Goal: Task Accomplishment & Management: Use online tool/utility

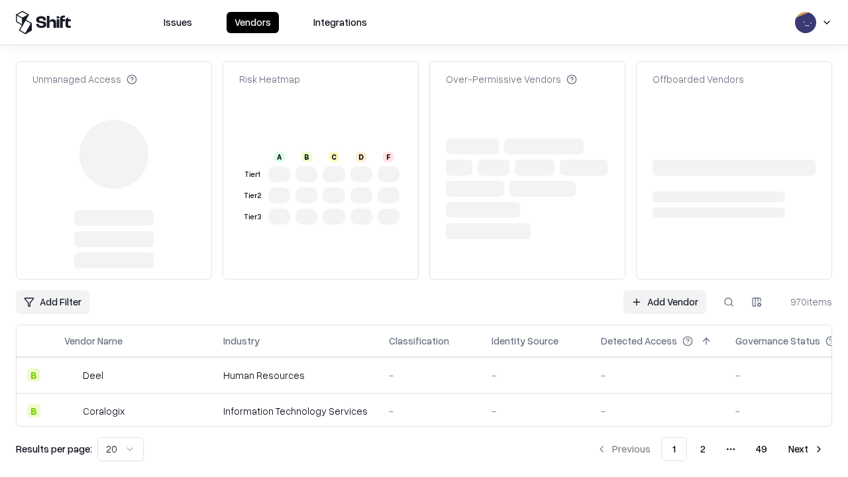
click at [664, 290] on link "Add Vendor" at bounding box center [664, 302] width 83 height 24
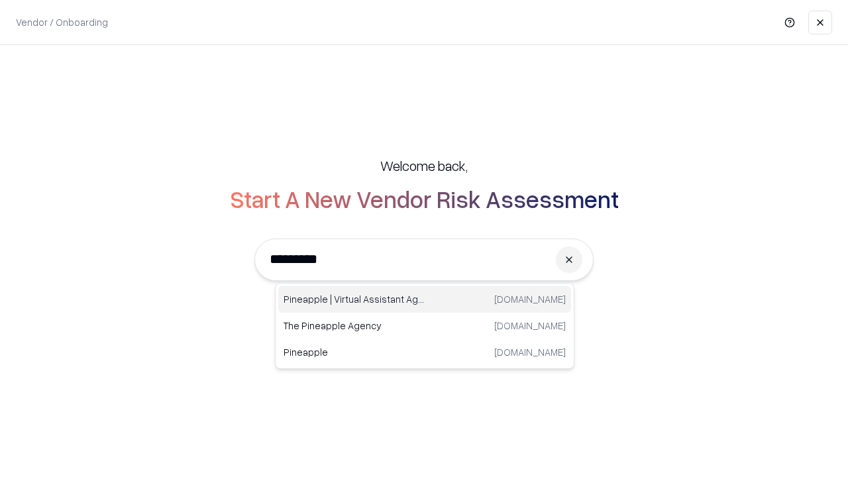
click at [424, 299] on div "Pineapple | Virtual Assistant Agency [DOMAIN_NAME]" at bounding box center [424, 299] width 293 height 26
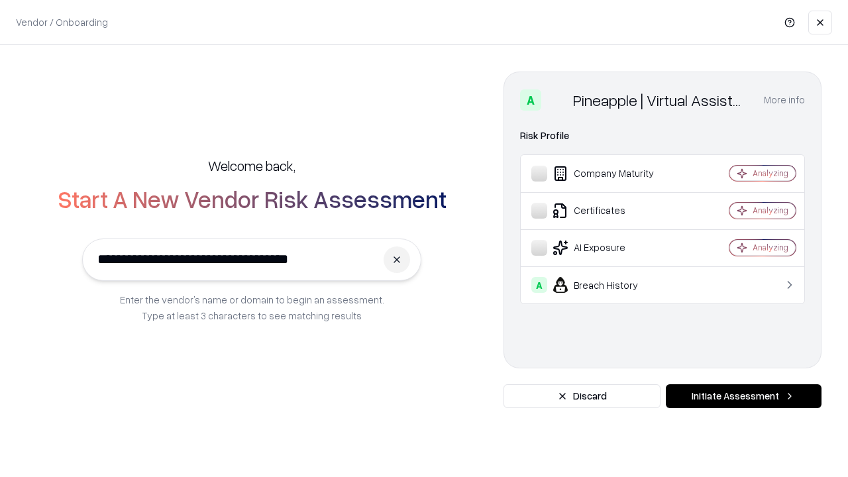
type input "**********"
click at [743, 396] on button "Initiate Assessment" at bounding box center [743, 396] width 156 height 24
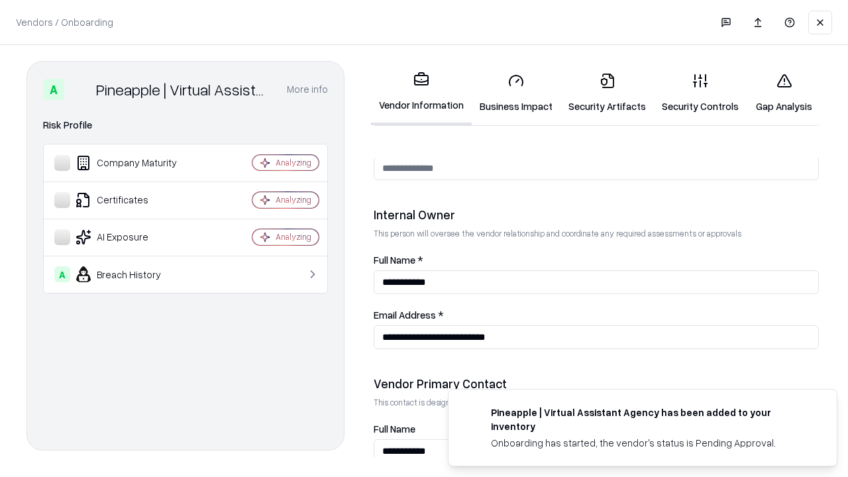
scroll to position [686, 0]
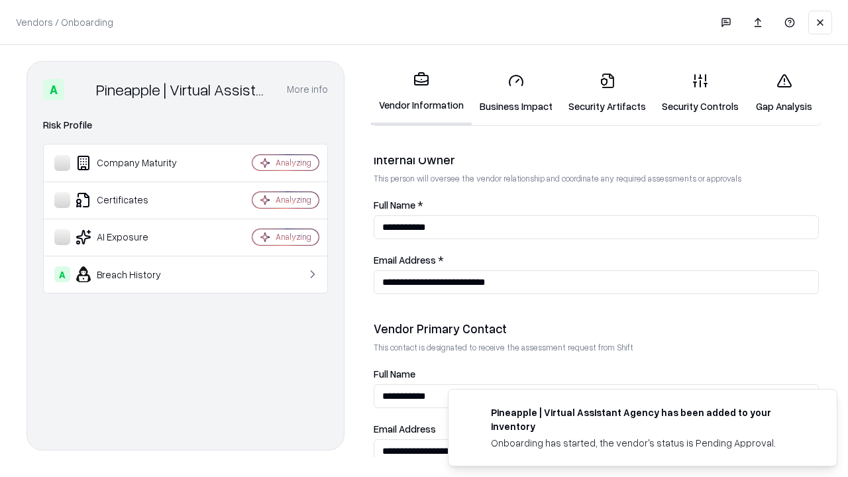
click at [516, 93] on link "Business Impact" at bounding box center [515, 93] width 89 height 62
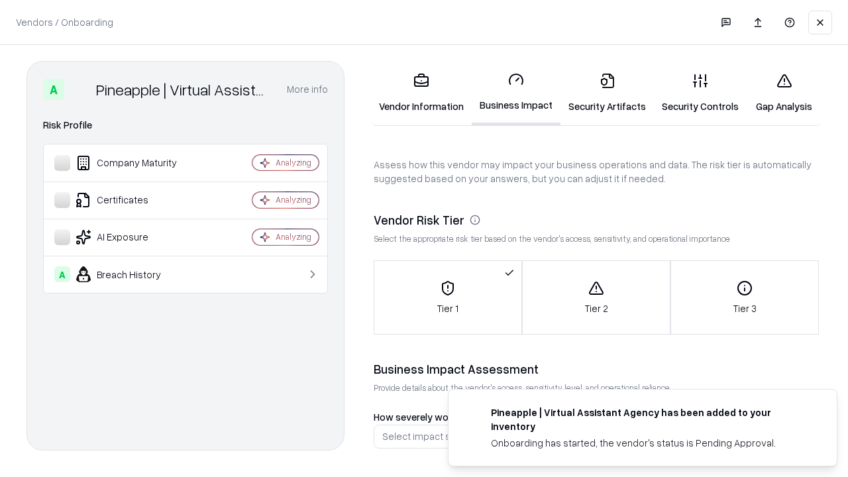
click at [783, 93] on link "Gap Analysis" at bounding box center [783, 93] width 75 height 62
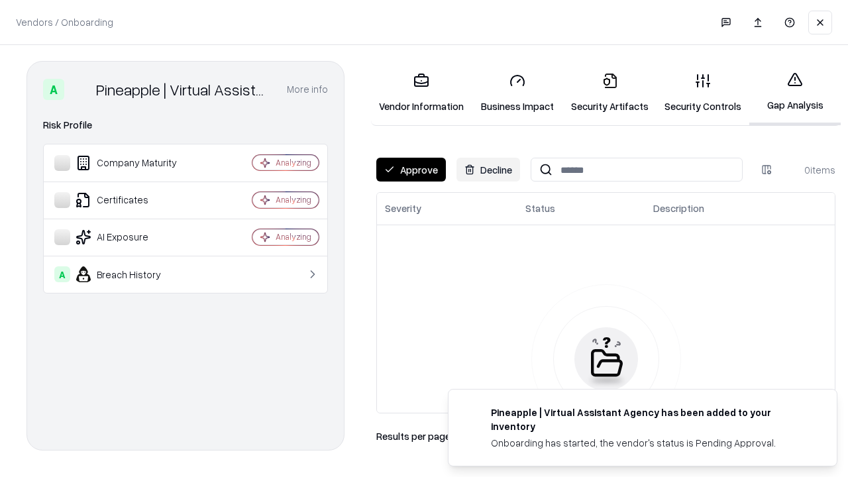
click at [411, 170] on button "Approve" at bounding box center [411, 170] width 70 height 24
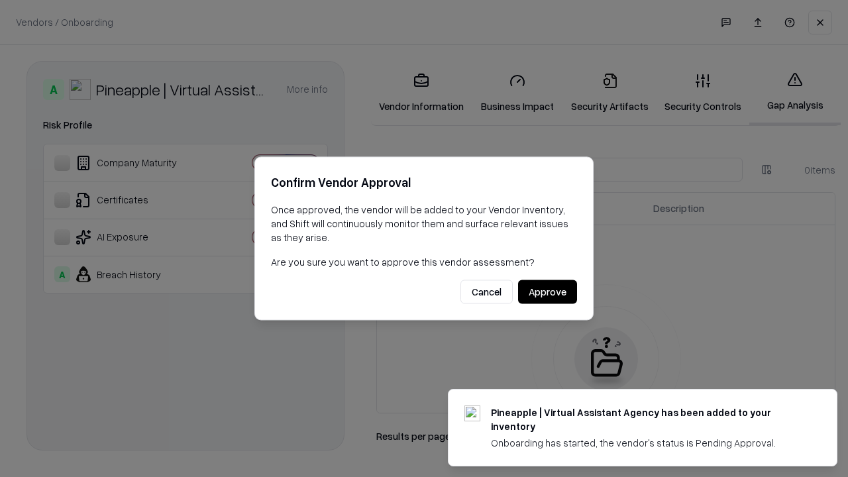
click at [547, 291] on button "Approve" at bounding box center [547, 292] width 59 height 24
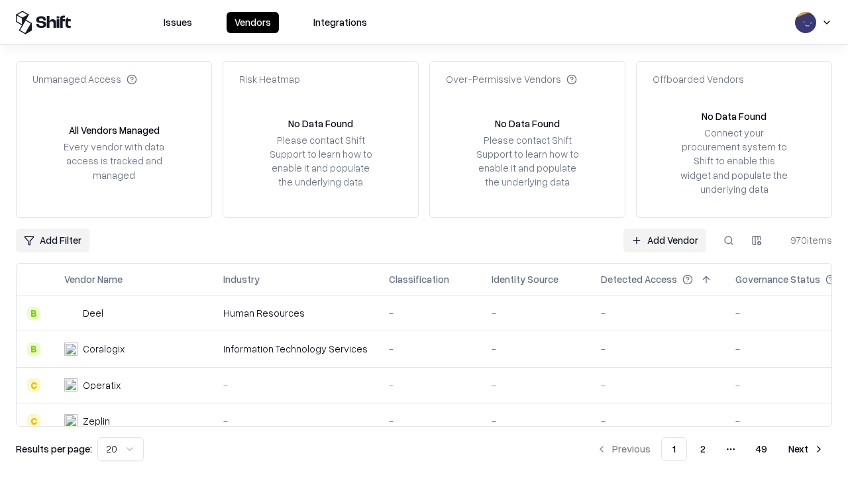
type input "**********"
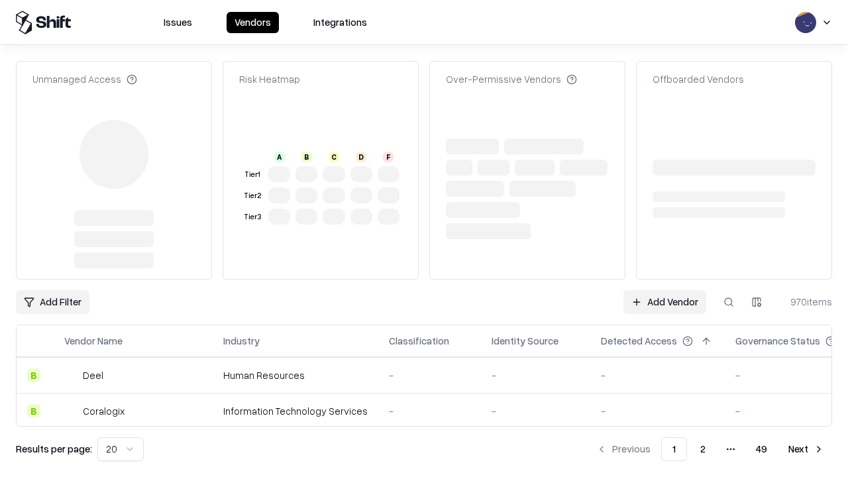
click at [664, 302] on link "Add Vendor" at bounding box center [664, 302] width 83 height 24
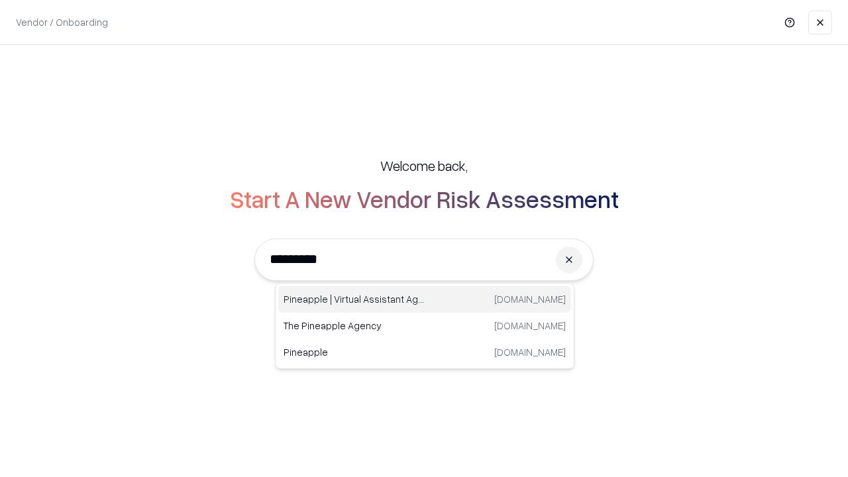
click at [424, 299] on div "Pineapple | Virtual Assistant Agency [DOMAIN_NAME]" at bounding box center [424, 299] width 293 height 26
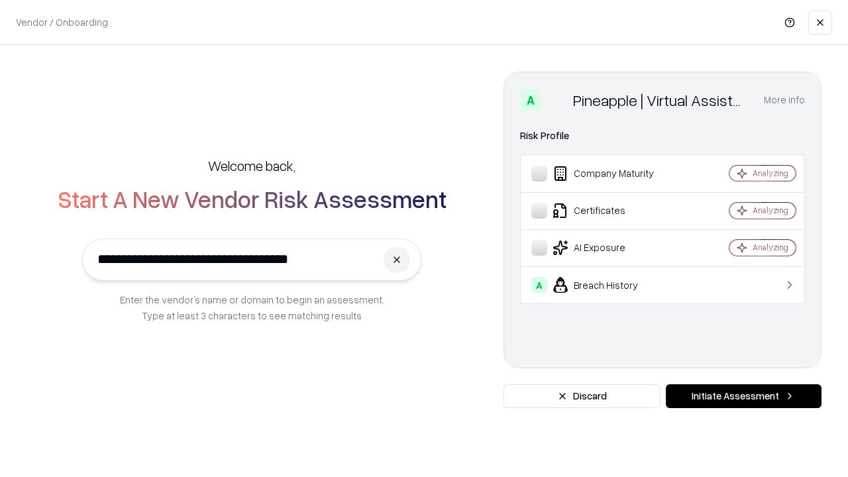
type input "**********"
click at [743, 396] on button "Initiate Assessment" at bounding box center [743, 396] width 156 height 24
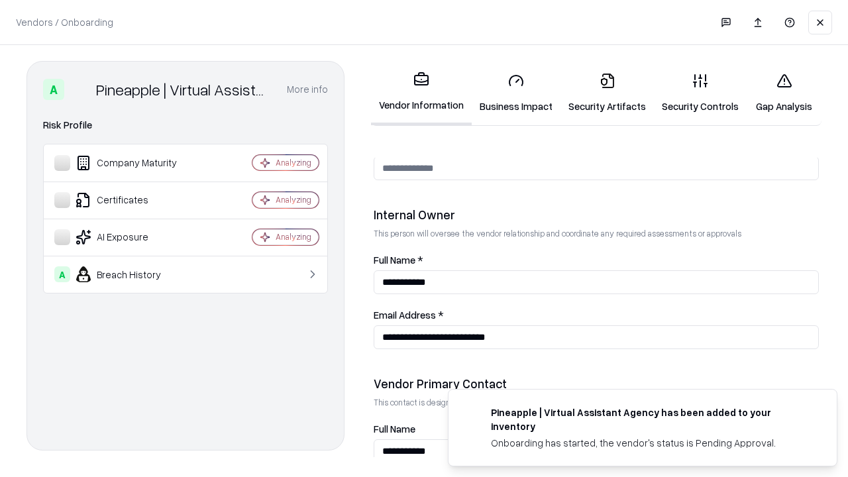
scroll to position [686, 0]
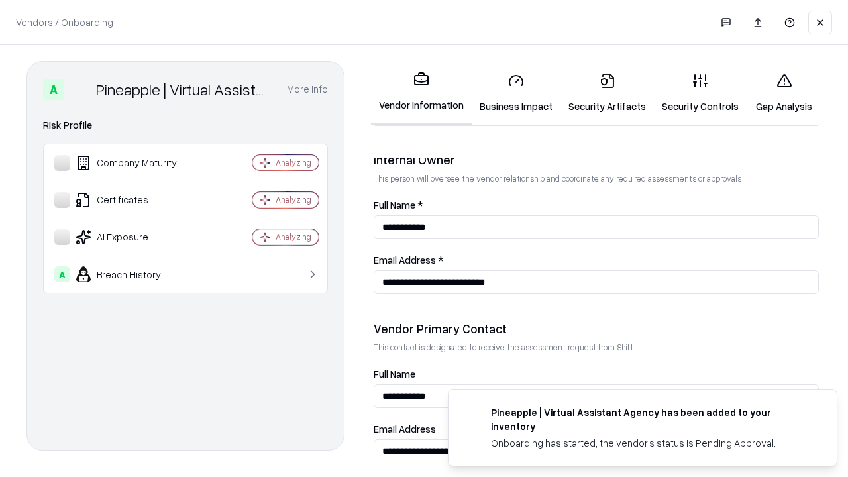
click at [783, 93] on link "Gap Analysis" at bounding box center [783, 93] width 75 height 62
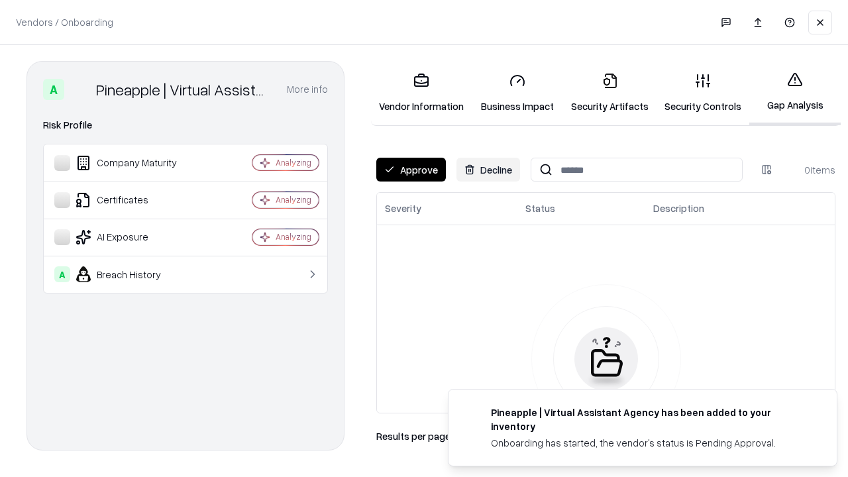
click at [411, 170] on button "Approve" at bounding box center [411, 170] width 70 height 24
